Goal: Information Seeking & Learning: Check status

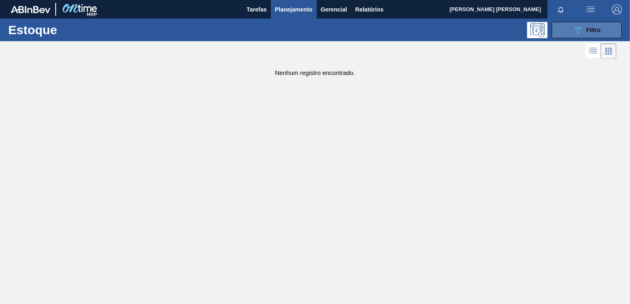
click at [575, 27] on icon "089F7B8B-B2A5-4AFE-B5C0-19BA573D28AC" at bounding box center [578, 30] width 10 height 10
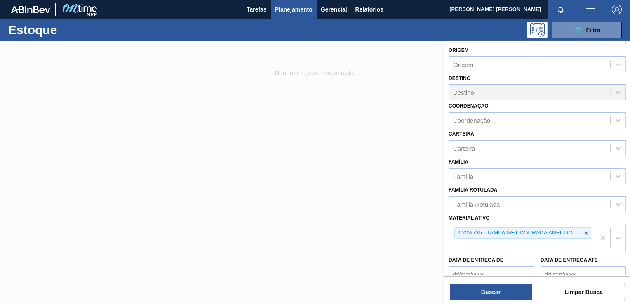
scroll to position [41, 0]
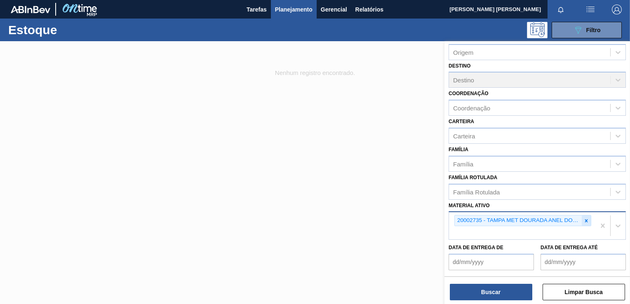
click at [581, 219] on div at bounding box center [585, 220] width 9 height 10
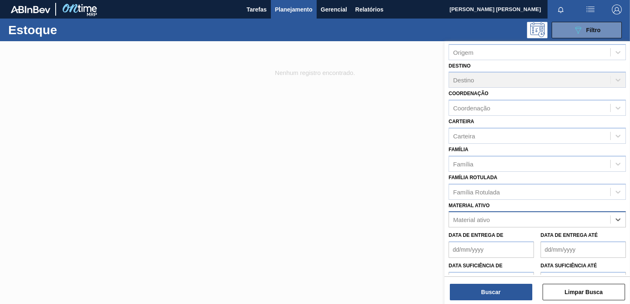
paste ativo "30012583"
type ativo "30012583"
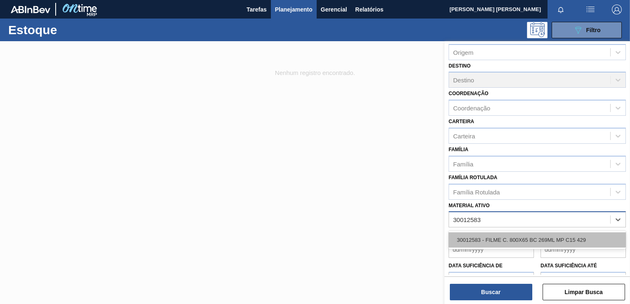
click at [509, 245] on div "30012583 - FILME C. 800X65 BC 269ML MP C15 429" at bounding box center [536, 239] width 177 height 15
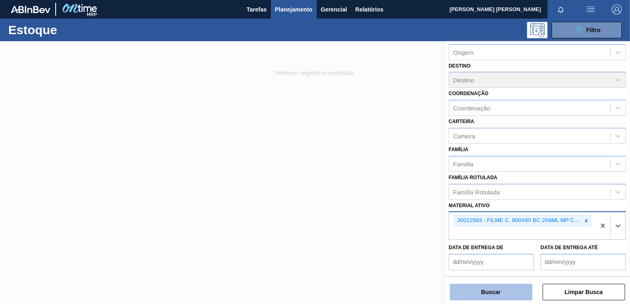
click at [502, 292] on button "Buscar" at bounding box center [490, 292] width 82 height 16
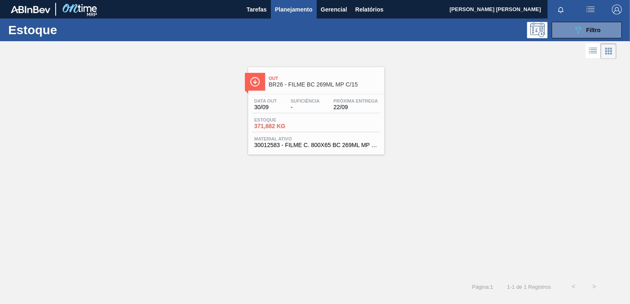
click at [303, 103] on div "Suficiência -" at bounding box center [304, 104] width 33 height 12
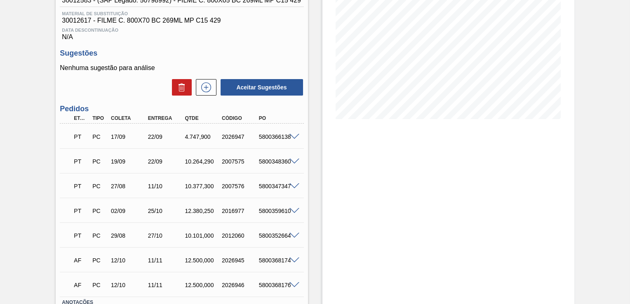
scroll to position [124, 0]
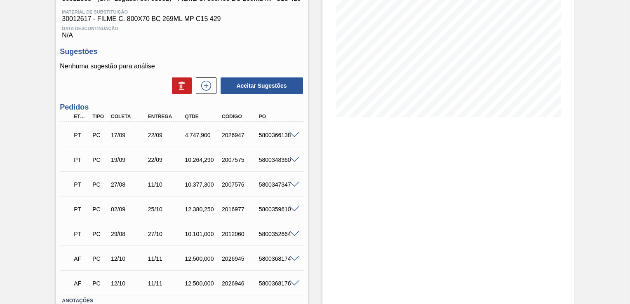
click at [295, 135] on span at bounding box center [294, 135] width 10 height 6
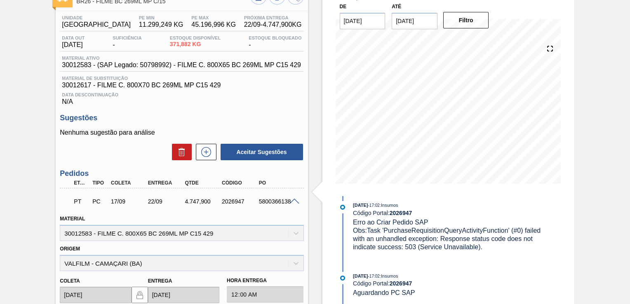
scroll to position [0, 0]
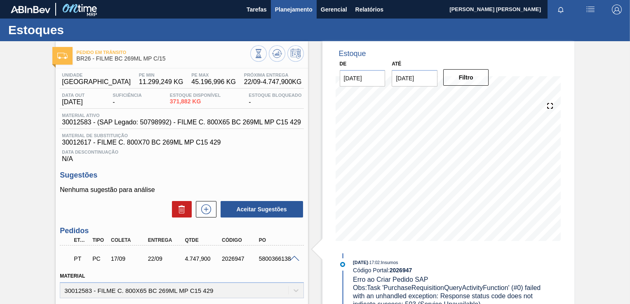
click at [295, 17] on button "Planejamento" at bounding box center [294, 9] width 46 height 19
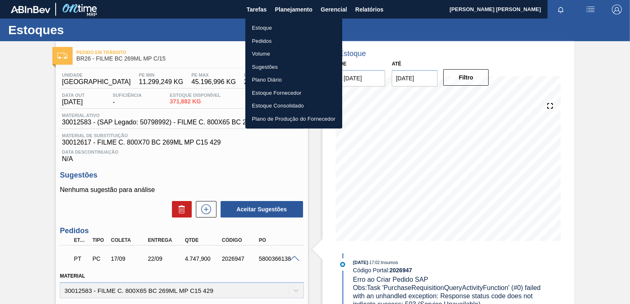
click at [272, 27] on li "Estoque" at bounding box center [293, 27] width 97 height 13
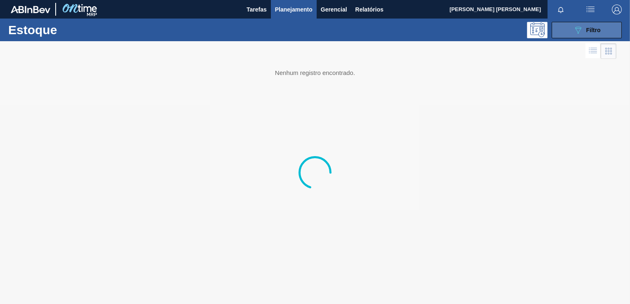
click at [560, 35] on button "089F7B8B-B2A5-4AFE-B5C0-19BA573D28AC Filtro" at bounding box center [586, 30] width 70 height 16
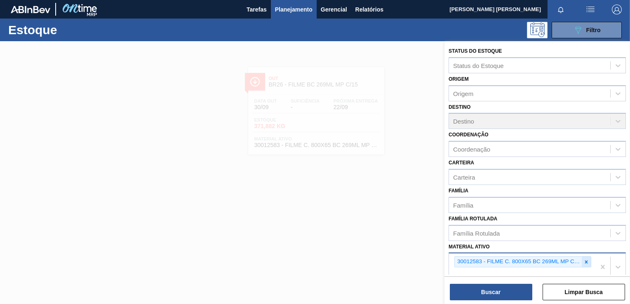
click at [585, 261] on icon at bounding box center [586, 261] width 3 height 3
click at [584, 261] on icon at bounding box center [586, 261] width 6 height 6
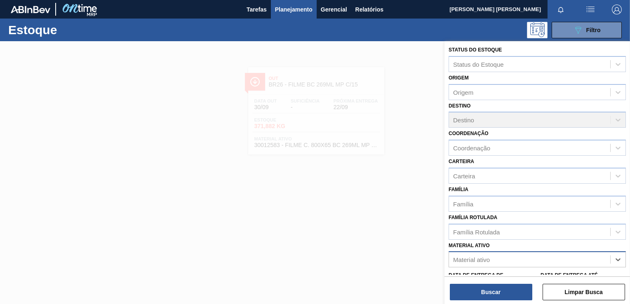
click at [577, 261] on div "Material ativo" at bounding box center [529, 260] width 161 height 12
paste ativo "30033650"
type ativo "30033650"
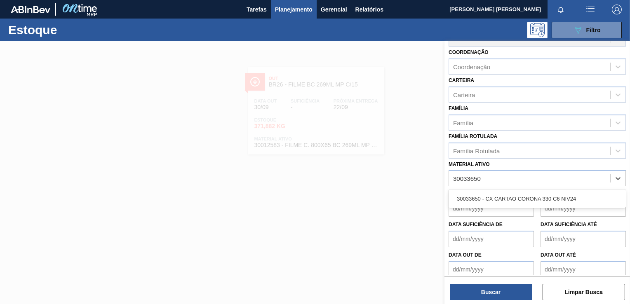
scroll to position [87, 0]
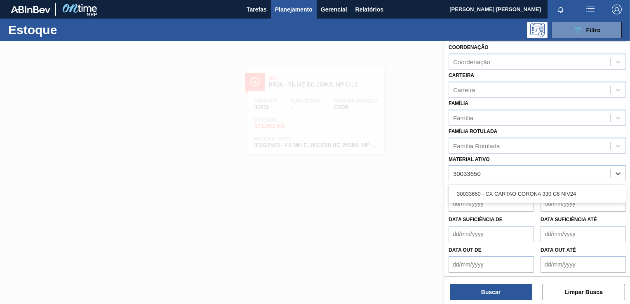
click at [518, 190] on div "30033650 - CX CARTAO CORONA 330 C6 NIV24" at bounding box center [536, 193] width 177 height 15
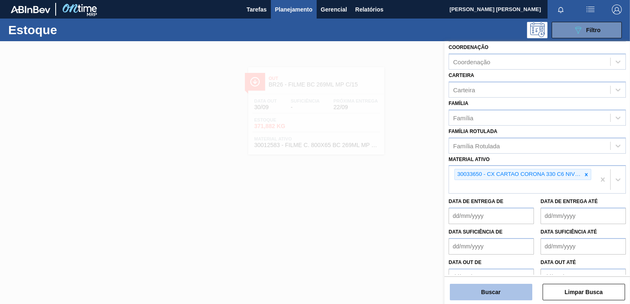
click at [478, 291] on button "Buscar" at bounding box center [490, 292] width 82 height 16
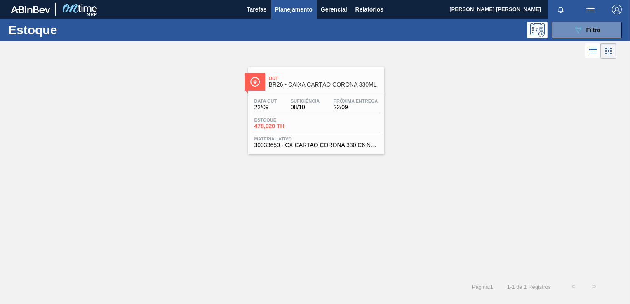
click at [292, 124] on span "478,020 TH" at bounding box center [283, 126] width 58 height 6
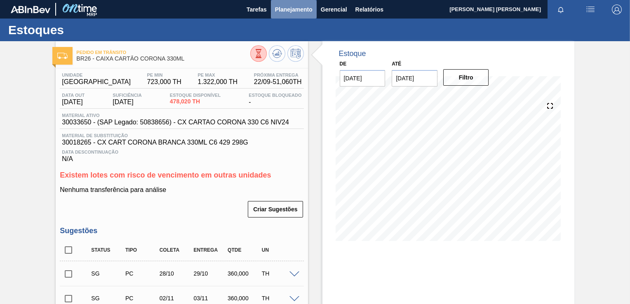
click at [288, 9] on span "Planejamento" at bounding box center [293, 10] width 37 height 10
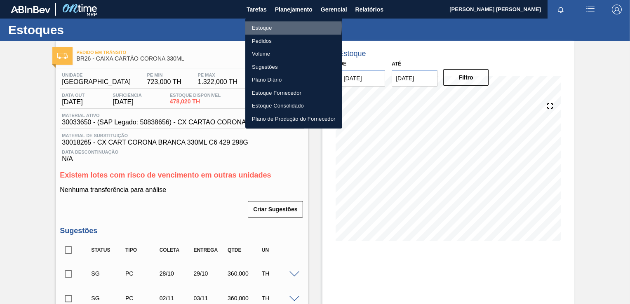
click at [277, 26] on li "Estoque" at bounding box center [293, 27] width 97 height 13
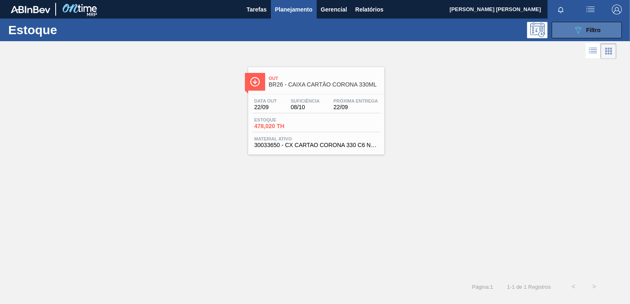
click at [563, 29] on button "089F7B8B-B2A5-4AFE-B5C0-19BA573D28AC Filtro" at bounding box center [586, 30] width 70 height 16
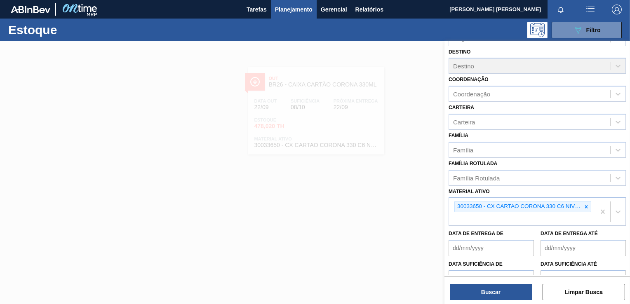
scroll to position [56, 0]
click at [583, 203] on icon at bounding box center [586, 206] width 6 height 6
paste ativo "30034619"
type ativo "30034619"
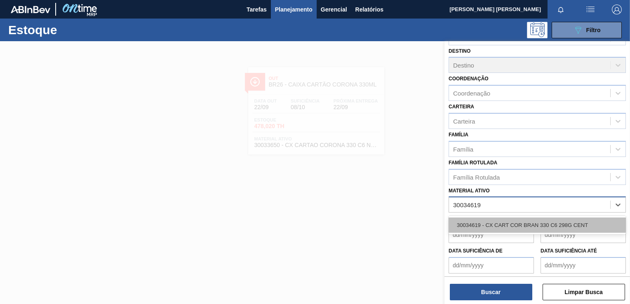
click at [554, 218] on div "30034619 - CX CART COR BRAN 330 C6 298G CENT" at bounding box center [536, 225] width 177 height 15
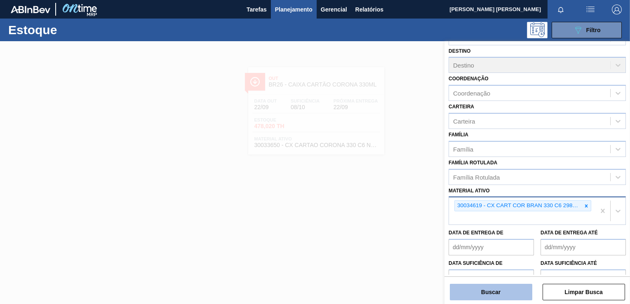
click at [489, 294] on button "Buscar" at bounding box center [490, 292] width 82 height 16
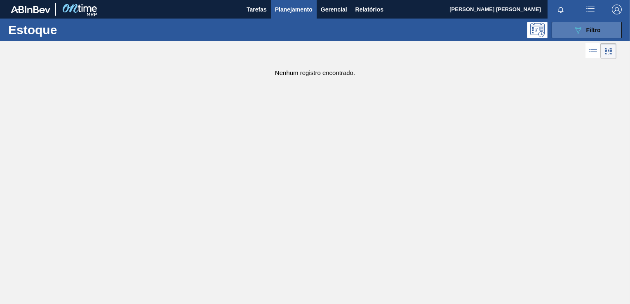
click at [561, 35] on button "089F7B8B-B2A5-4AFE-B5C0-19BA573D28AC Filtro" at bounding box center [586, 30] width 70 height 16
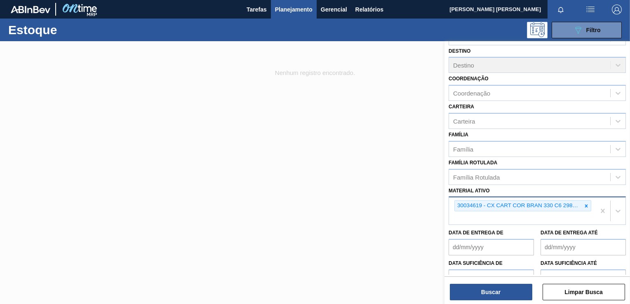
scroll to position [73, 0]
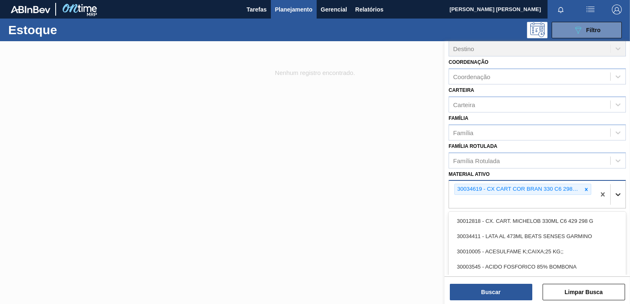
click at [611, 194] on div at bounding box center [617, 194] width 15 height 15
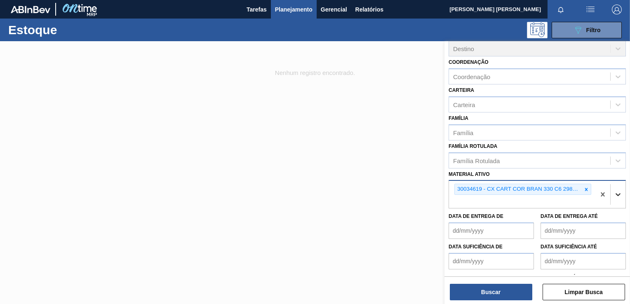
click at [611, 194] on div at bounding box center [617, 194] width 15 height 15
click at [529, 173] on div "Material ativo 30034619 - CX CART COR BRAN 330 C6 298G CENT" at bounding box center [536, 189] width 177 height 40
click at [585, 188] on icon at bounding box center [586, 189] width 3 height 3
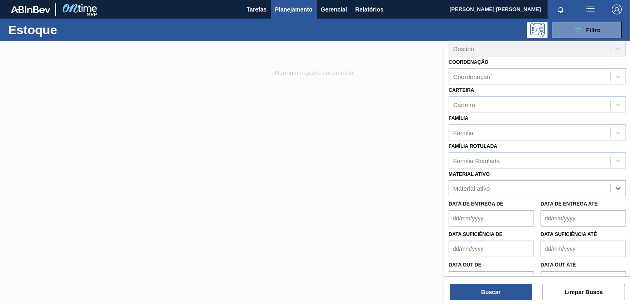
paste ativo "30033650"
type ativo "30033650"
click at [487, 207] on div "30033650 - CX CARTAO CORONA 330 C6 NIV24" at bounding box center [536, 208] width 177 height 15
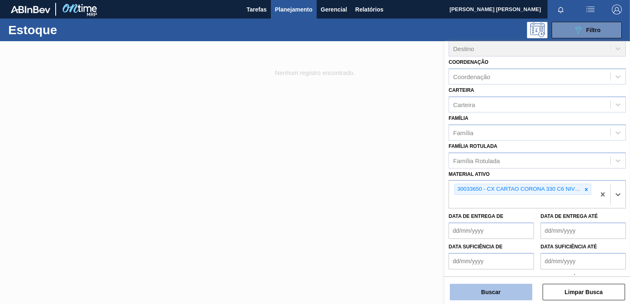
click at [492, 293] on button "Buscar" at bounding box center [490, 292] width 82 height 16
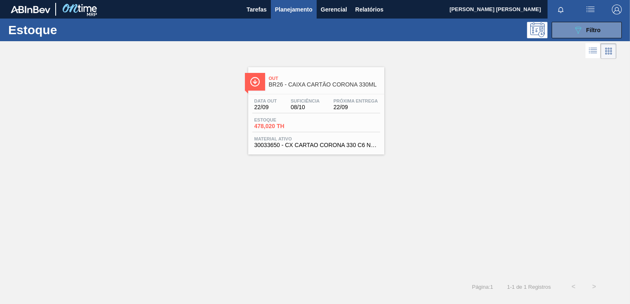
click at [333, 88] on div "Out BR26 - CAIXA CARTÃO CORONA 330ML" at bounding box center [324, 82] width 111 height 19
